Goal: Task Accomplishment & Management: Use online tool/utility

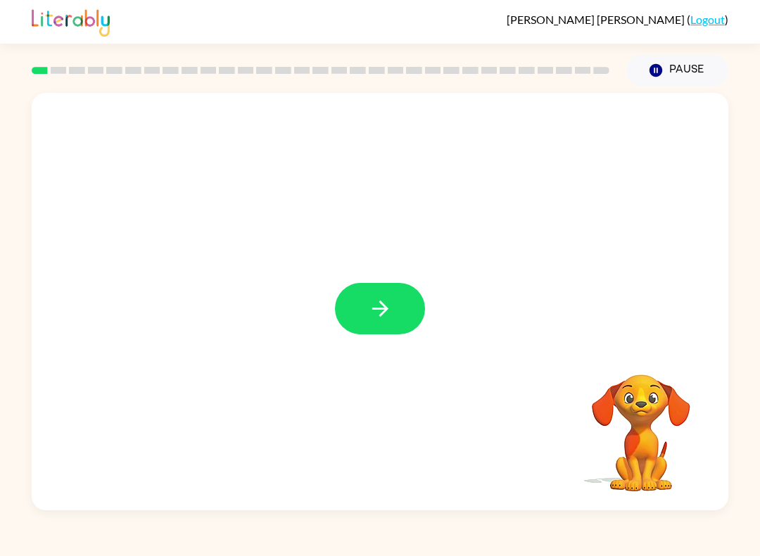
click at [377, 320] on icon "button" at bounding box center [380, 308] width 25 height 25
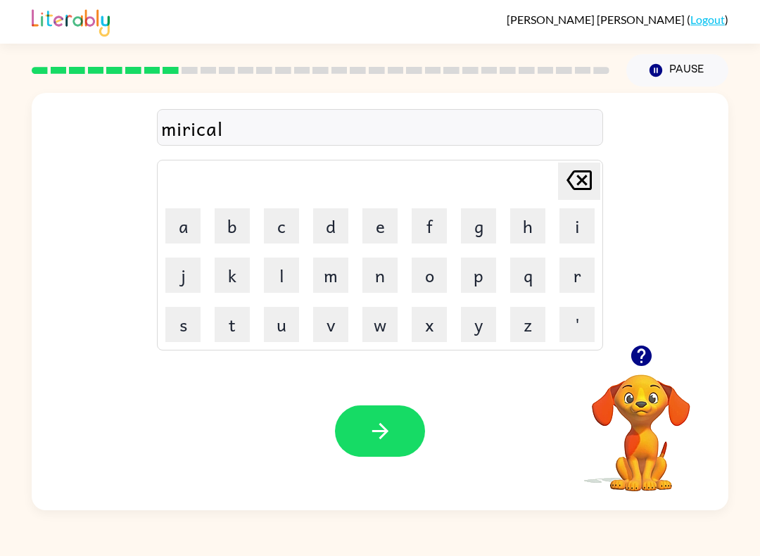
click at [398, 441] on button "button" at bounding box center [380, 430] width 90 height 51
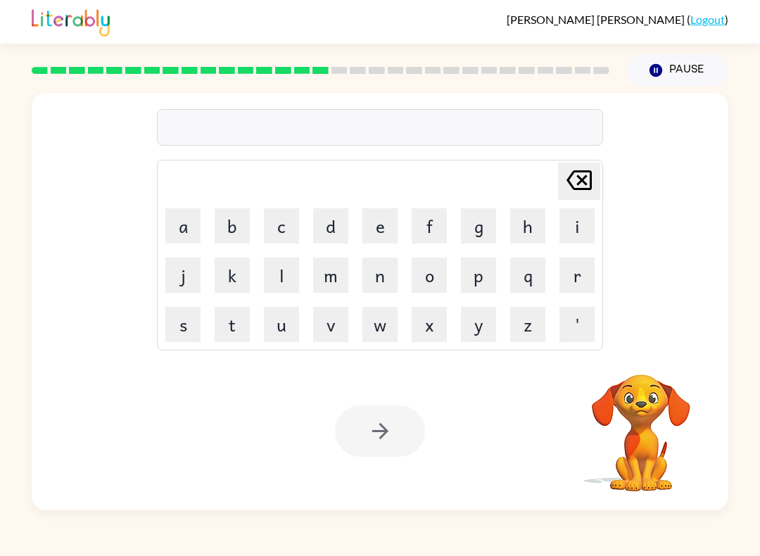
click at [574, 282] on button "r" at bounding box center [577, 275] width 35 height 35
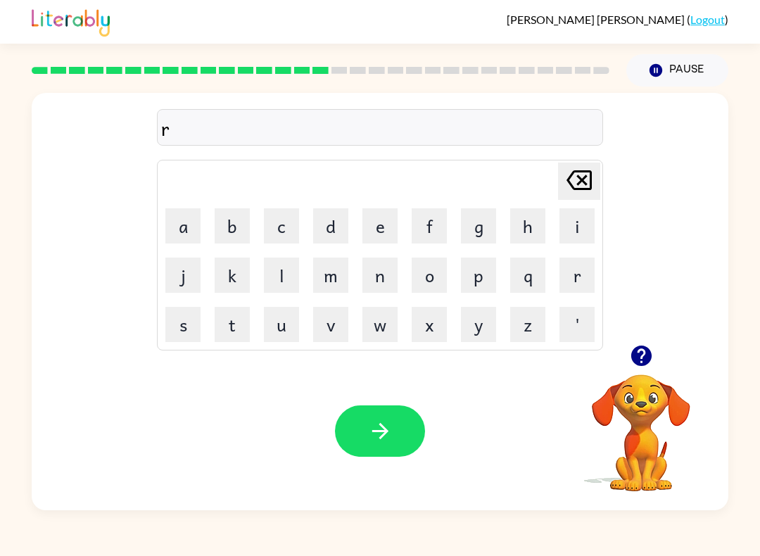
click at [177, 218] on button "a" at bounding box center [182, 225] width 35 height 35
click at [336, 286] on button "m" at bounding box center [330, 275] width 35 height 35
click at [371, 419] on button "button" at bounding box center [380, 430] width 90 height 51
click at [380, 424] on icon "button" at bounding box center [380, 431] width 16 height 16
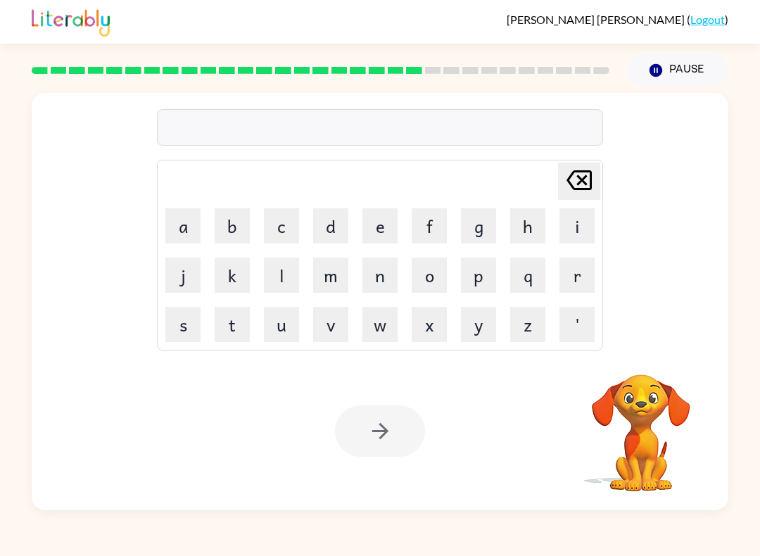
click at [277, 234] on button "c" at bounding box center [281, 225] width 35 height 35
click at [380, 241] on button "e" at bounding box center [380, 225] width 35 height 35
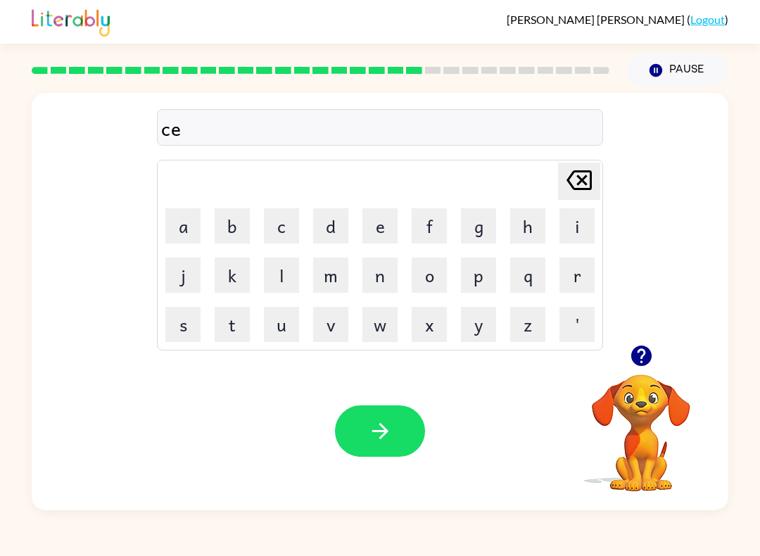
click at [379, 278] on button "n" at bounding box center [380, 275] width 35 height 35
click at [228, 329] on button "t" at bounding box center [232, 324] width 35 height 35
click at [572, 227] on button "i" at bounding box center [577, 225] width 35 height 35
click at [488, 264] on button "p" at bounding box center [478, 275] width 35 height 35
click at [577, 226] on button "i" at bounding box center [577, 225] width 35 height 35
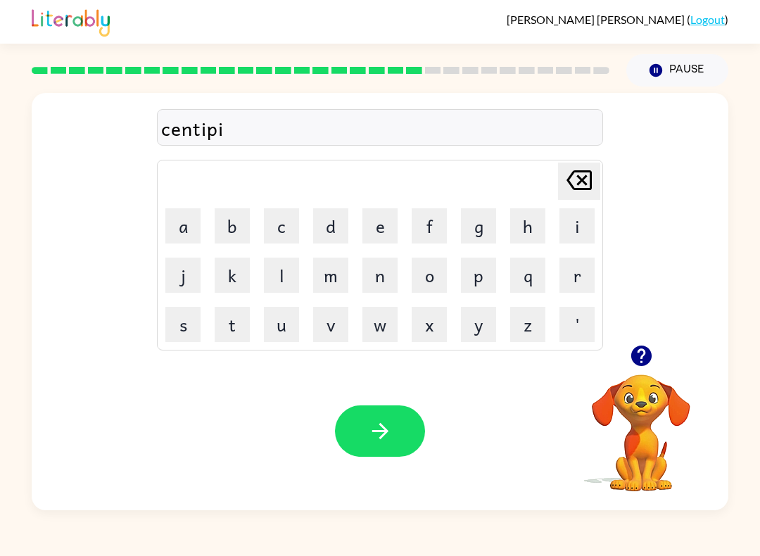
click at [330, 227] on button "d" at bounding box center [330, 225] width 35 height 35
click at [580, 180] on icon "[PERSON_NAME] last character input" at bounding box center [579, 180] width 34 height 34
click at [580, 179] on icon at bounding box center [579, 180] width 25 height 20
click at [374, 229] on button "e" at bounding box center [380, 225] width 35 height 35
click at [276, 232] on button "c" at bounding box center [281, 225] width 35 height 35
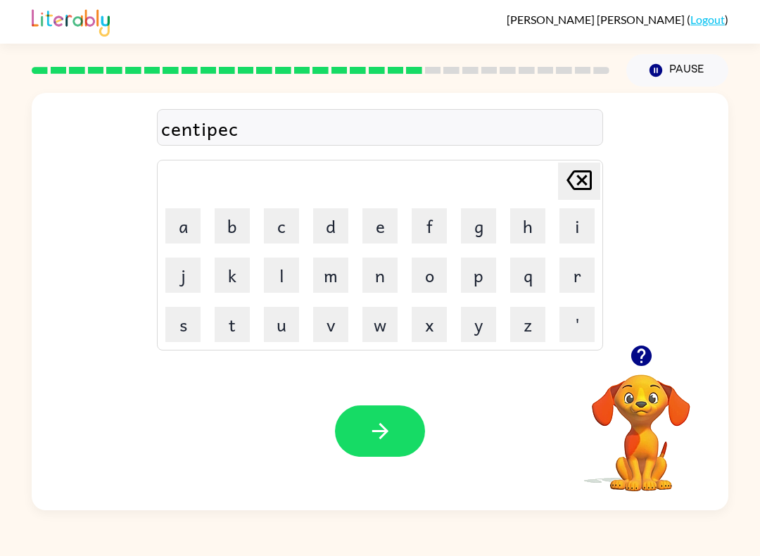
click at [583, 179] on icon at bounding box center [579, 180] width 25 height 20
click at [334, 217] on button "d" at bounding box center [330, 225] width 35 height 35
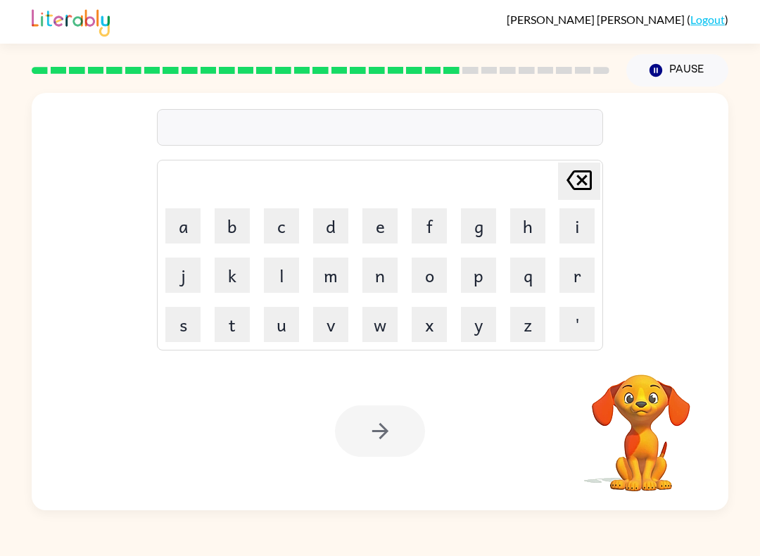
click at [425, 236] on button "f" at bounding box center [429, 225] width 35 height 35
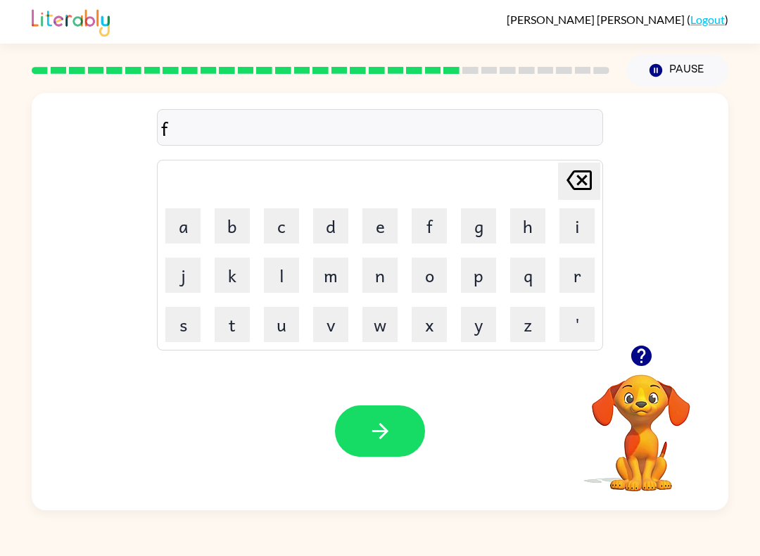
click at [434, 282] on button "o" at bounding box center [429, 275] width 35 height 35
click at [578, 274] on button "r" at bounding box center [577, 275] width 35 height 35
click at [422, 282] on button "o" at bounding box center [429, 275] width 35 height 35
click at [175, 232] on button "a" at bounding box center [182, 225] width 35 height 35
click at [336, 218] on button "d" at bounding box center [330, 225] width 35 height 35
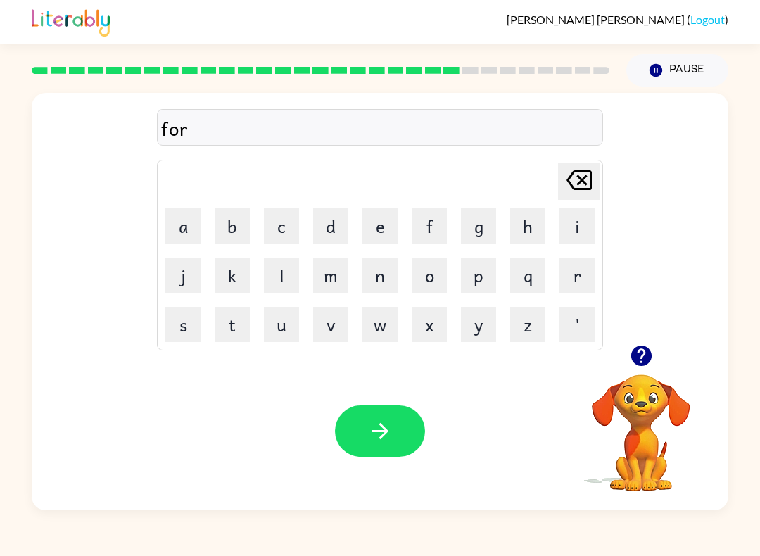
click at [386, 328] on button "w" at bounding box center [380, 324] width 35 height 35
click at [188, 220] on button "a" at bounding box center [182, 225] width 35 height 35
click at [575, 277] on button "r" at bounding box center [577, 275] width 35 height 35
click at [327, 225] on button "d" at bounding box center [330, 225] width 35 height 35
click at [387, 431] on icon "button" at bounding box center [380, 431] width 16 height 16
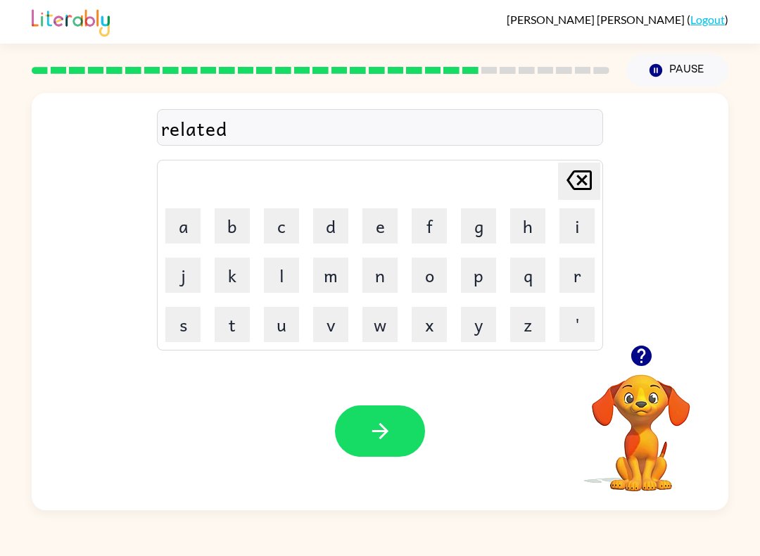
click at [375, 429] on icon "button" at bounding box center [380, 431] width 25 height 25
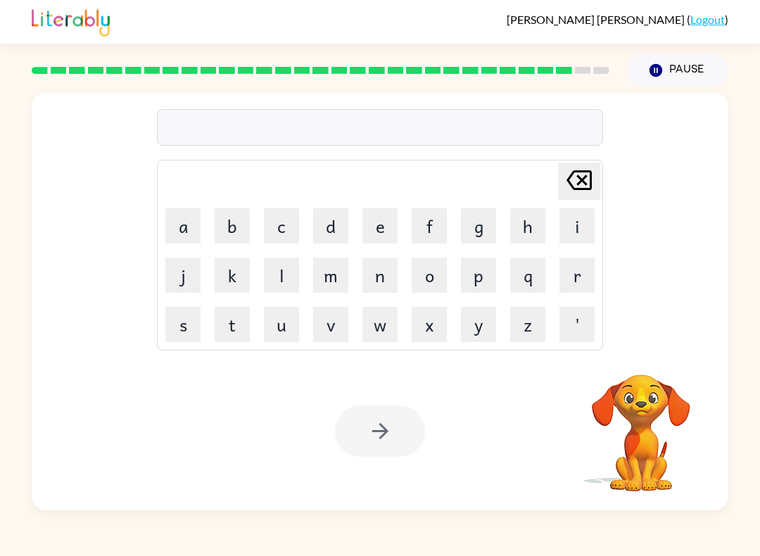
click at [160, 343] on td "s" at bounding box center [183, 325] width 48 height 48
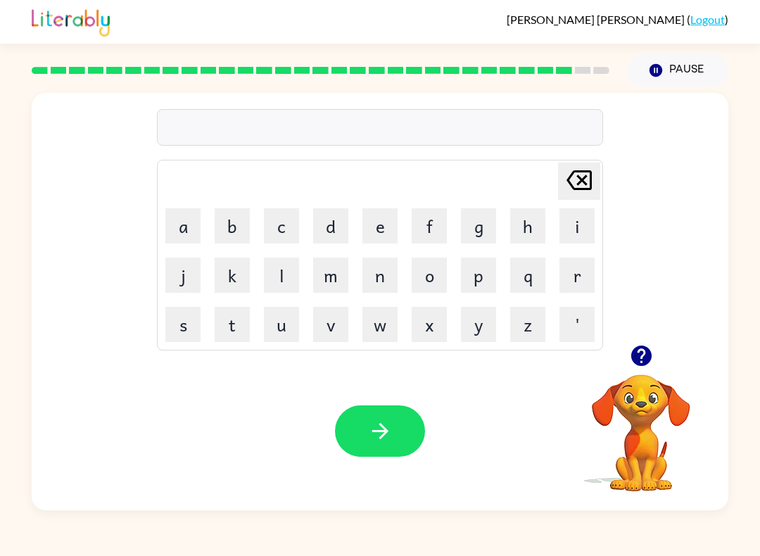
click at [187, 327] on button "s" at bounding box center [182, 324] width 35 height 35
click at [572, 239] on button "i" at bounding box center [577, 225] width 35 height 35
click at [280, 277] on button "l" at bounding box center [281, 275] width 35 height 35
click at [331, 322] on button "v" at bounding box center [330, 324] width 35 height 35
click at [374, 234] on button "e" at bounding box center [380, 225] width 35 height 35
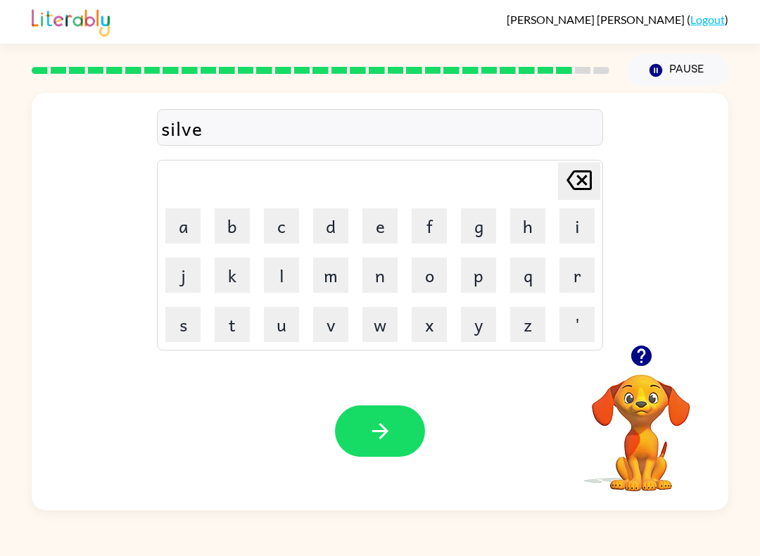
click at [571, 277] on button "r" at bounding box center [577, 275] width 35 height 35
click at [384, 336] on button "w" at bounding box center [380, 324] width 35 height 35
click at [187, 219] on button "a" at bounding box center [182, 225] width 35 height 35
click at [577, 272] on button "r" at bounding box center [577, 275] width 35 height 35
click at [377, 225] on button "e" at bounding box center [380, 225] width 35 height 35
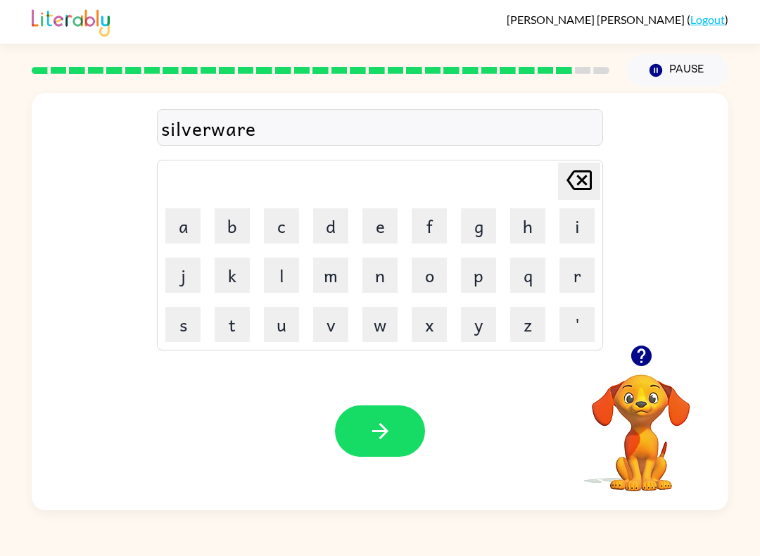
click at [368, 428] on icon "button" at bounding box center [380, 431] width 25 height 25
